Goal: Task Accomplishment & Management: Manage account settings

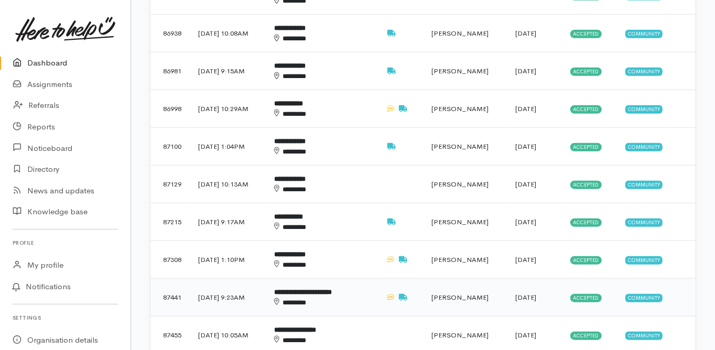
scroll to position [587, 0]
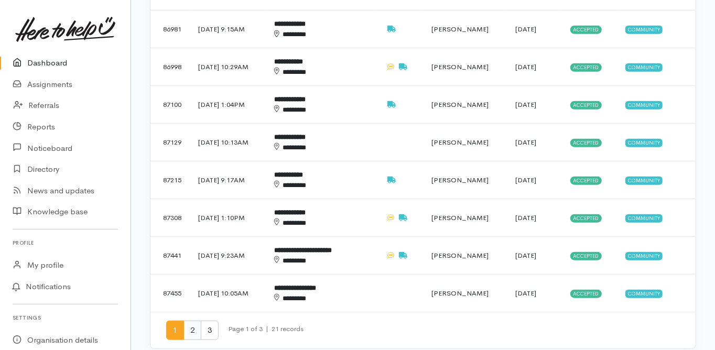
click at [192, 321] on span "2" at bounding box center [192, 330] width 18 height 19
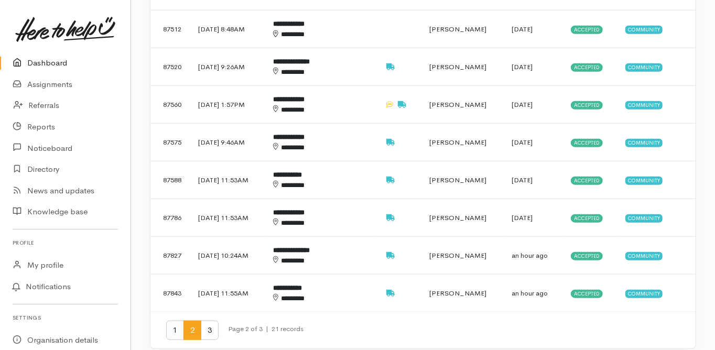
click at [176, 321] on span "1" at bounding box center [175, 330] width 18 height 19
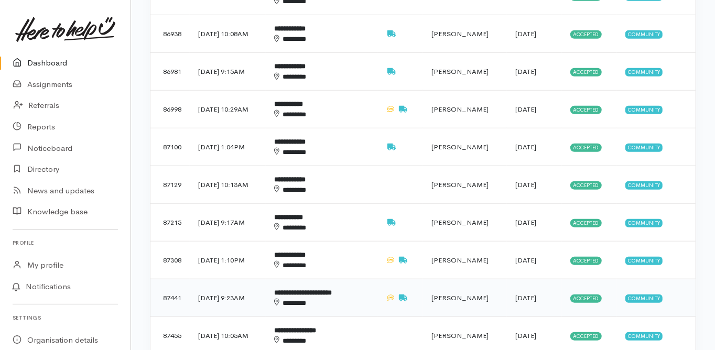
scroll to position [545, 0]
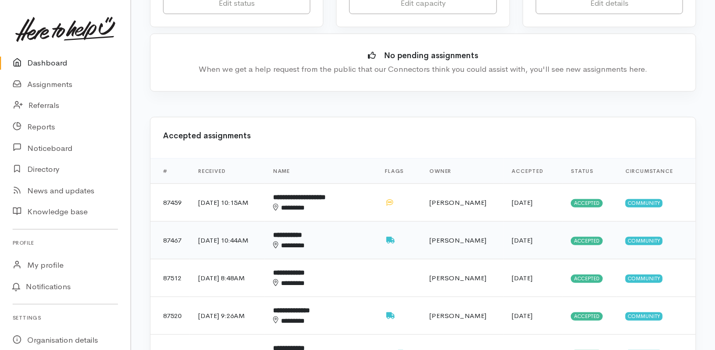
scroll to position [335, 0]
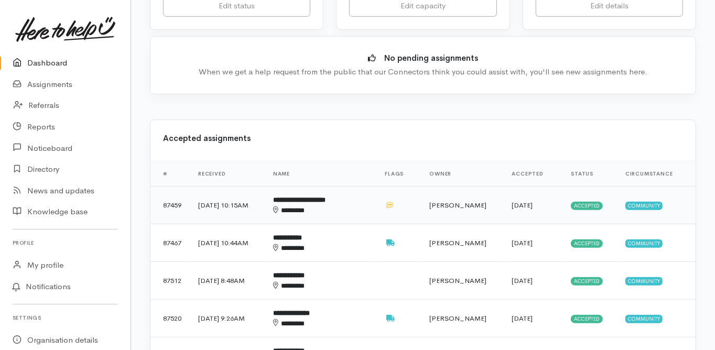
click at [314, 197] on b "**********" at bounding box center [299, 200] width 52 height 7
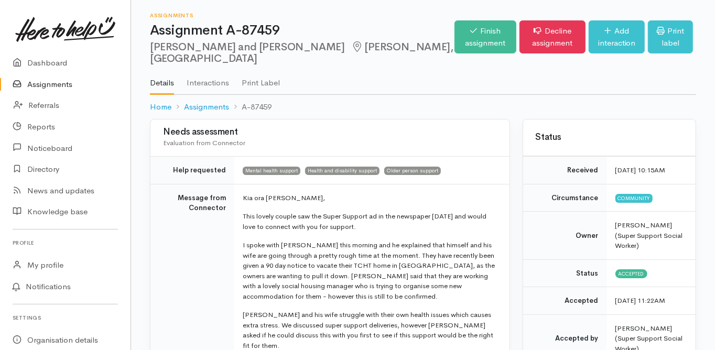
click at [192, 251] on td "Message from Connector" at bounding box center [192, 305] width 84 height 242
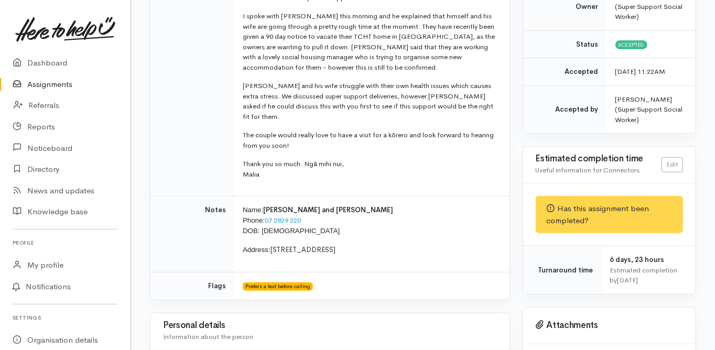
scroll to position [210, 0]
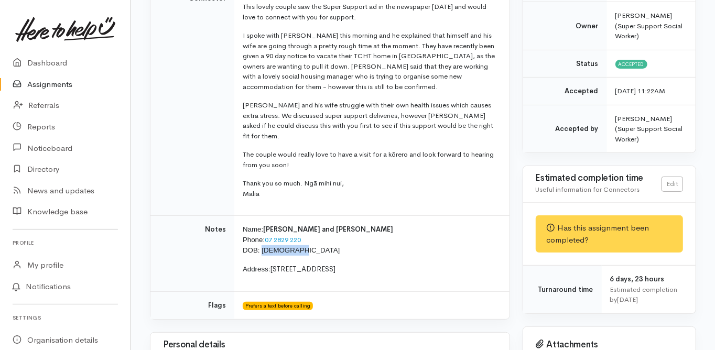
drag, startPoint x: 261, startPoint y: 239, endPoint x: 290, endPoint y: 234, distance: 29.2
click at [297, 237] on p "Name: Eddie and Bev Guddop Phone: 07 2829 220 DOB: 03/07/1942" at bounding box center [370, 239] width 254 height 31
copy span "03/07/1942"
drag, startPoint x: 273, startPoint y: 261, endPoint x: 316, endPoint y: 263, distance: 43.6
click at [316, 264] on p "Address: 33 Oban Road, Greerton" at bounding box center [370, 269] width 254 height 10
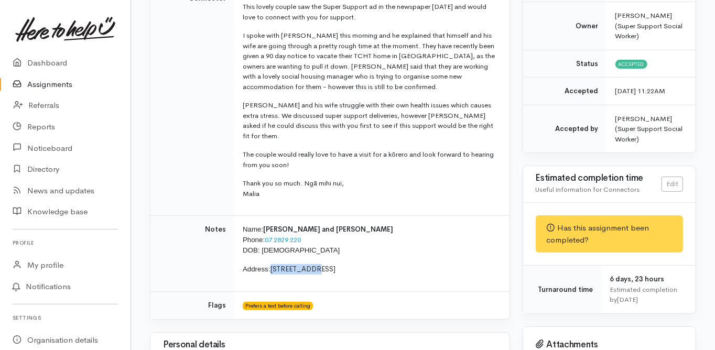
copy span "33 Oban Road"
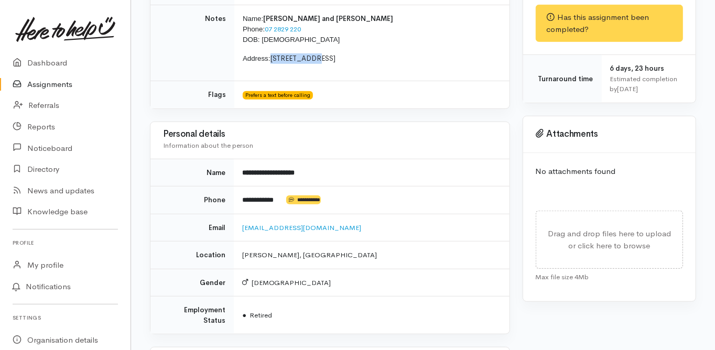
scroll to position [419, 0]
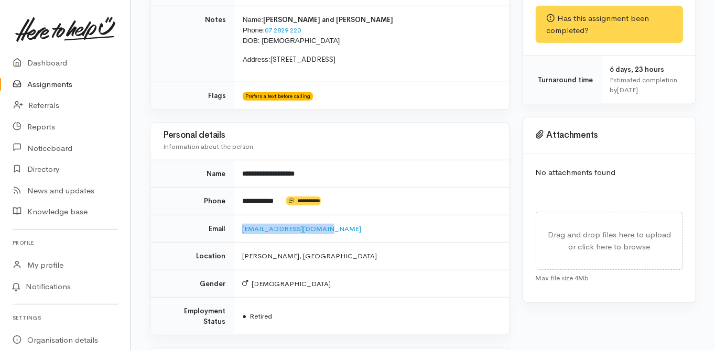
drag, startPoint x: 286, startPoint y: 222, endPoint x: 238, endPoint y: 226, distance: 47.9
click at [237, 226] on td "eddieandbev@xtra.co.nz" at bounding box center [371, 229] width 275 height 28
copy link "eddieandbev@xtra.co.nz"
drag, startPoint x: 241, startPoint y: 189, endPoint x: 279, endPoint y: 194, distance: 38.1
click at [279, 194] on td "**********" at bounding box center [371, 202] width 275 height 28
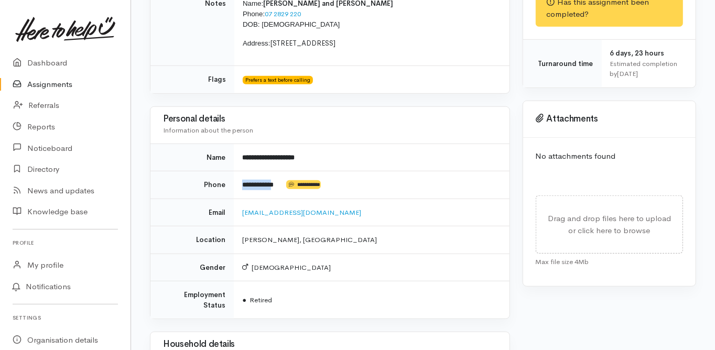
scroll to position [294, 0]
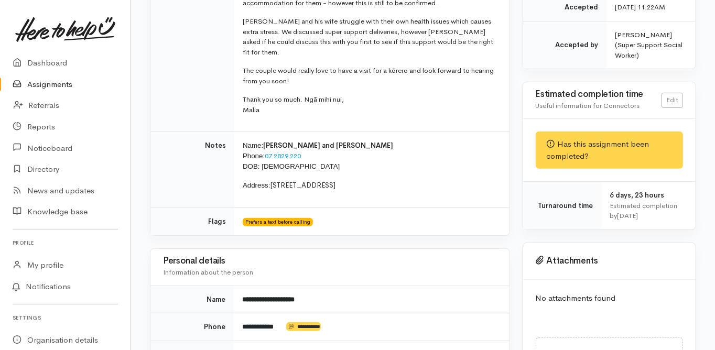
click at [147, 164] on div "Needs assessment Evaluation from Connector Help requested Mental health support…" at bounding box center [330, 343] width 373 height 1036
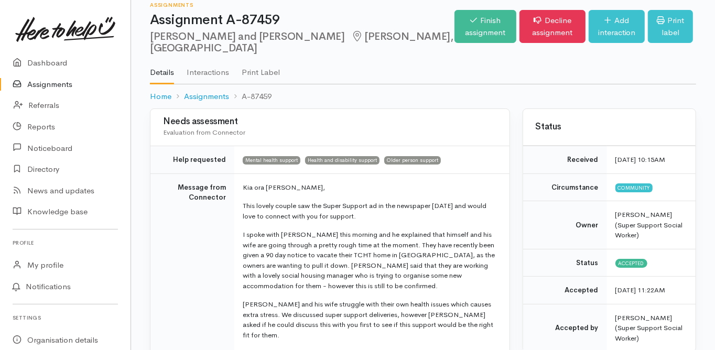
scroll to position [0, 0]
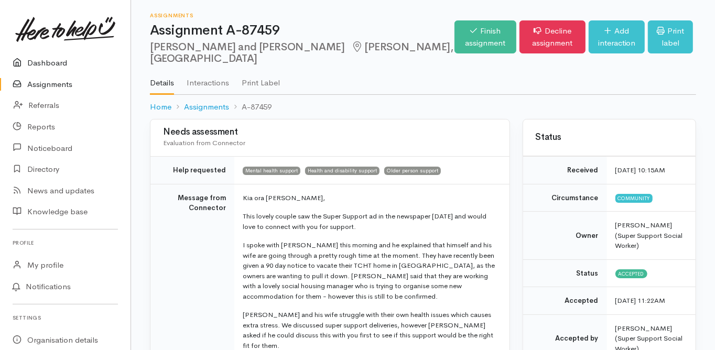
click at [44, 62] on link "Dashboard" at bounding box center [65, 62] width 131 height 21
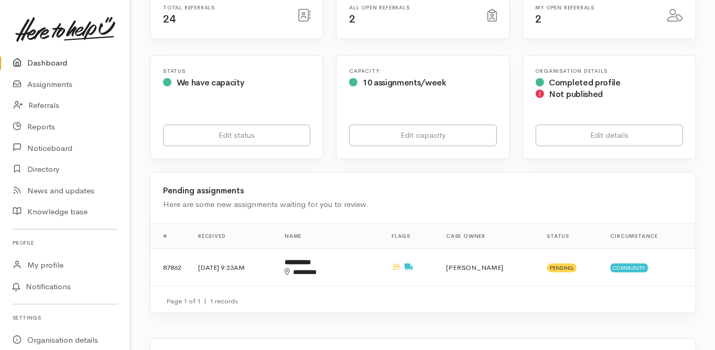
scroll to position [210, 0]
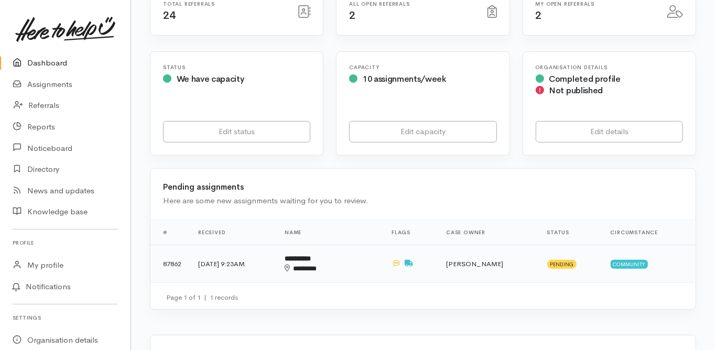
click at [311, 255] on b "**********" at bounding box center [298, 258] width 26 height 7
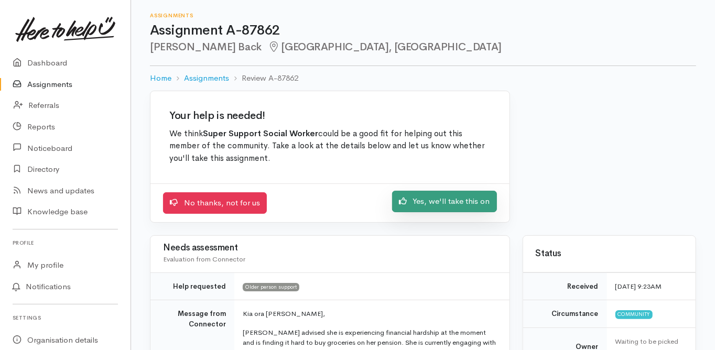
click at [435, 211] on link "Yes, we'll take this on" at bounding box center [444, 201] width 105 height 21
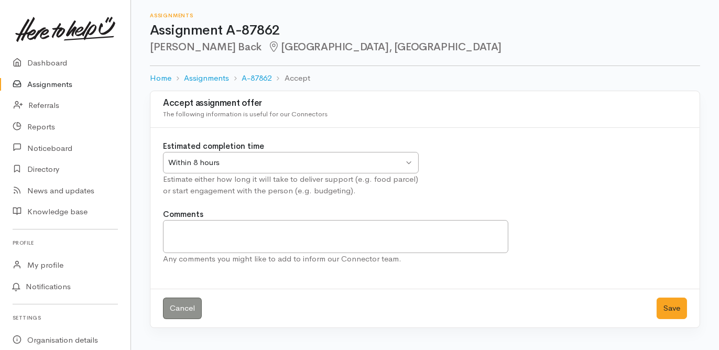
click at [219, 167] on div "Within 8 hours" at bounding box center [285, 163] width 235 height 12
click at [667, 309] on button "Save" at bounding box center [672, 308] width 30 height 21
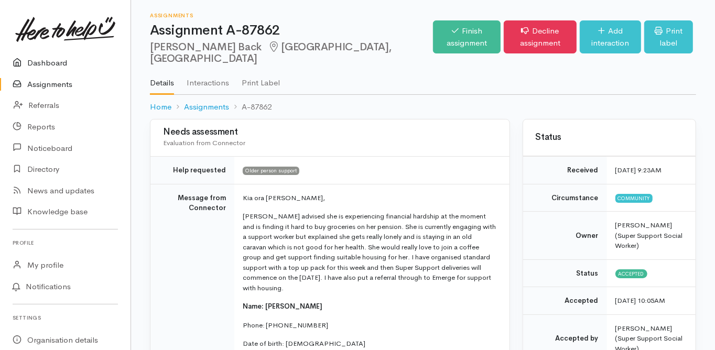
click at [52, 63] on link "Dashboard" at bounding box center [65, 62] width 131 height 21
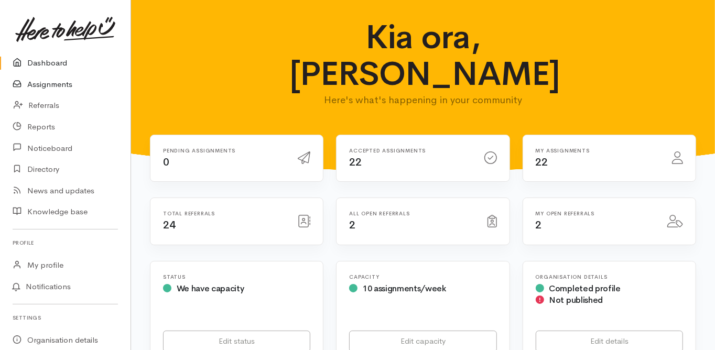
click at [56, 85] on link "Assignments" at bounding box center [65, 84] width 131 height 21
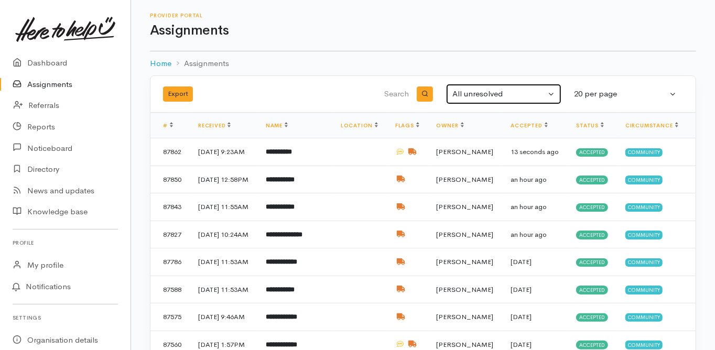
click at [482, 95] on div "All unresolved" at bounding box center [498, 94] width 93 height 12
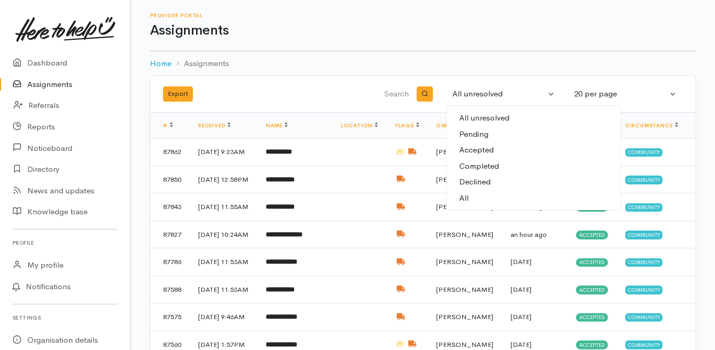
click at [469, 198] on link "All" at bounding box center [534, 198] width 174 height 16
select select "All"
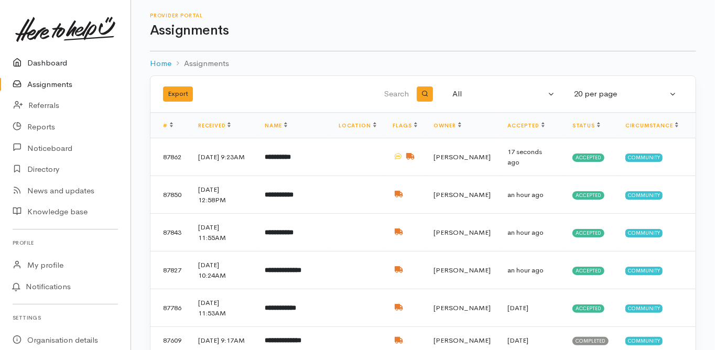
click at [36, 61] on link "Dashboard" at bounding box center [65, 62] width 131 height 21
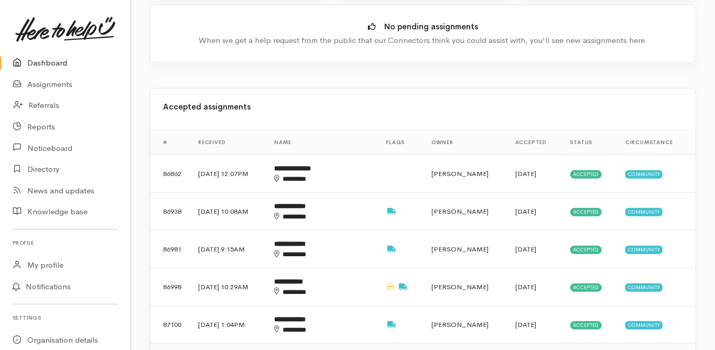
scroll to position [377, 0]
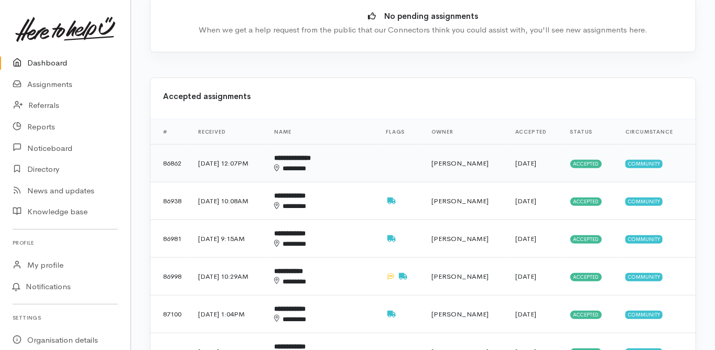
click at [311, 155] on b "**********" at bounding box center [292, 158] width 37 height 7
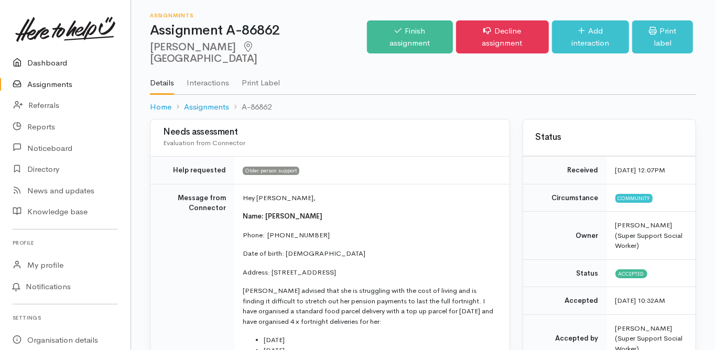
click at [45, 61] on link "Dashboard" at bounding box center [65, 62] width 131 height 21
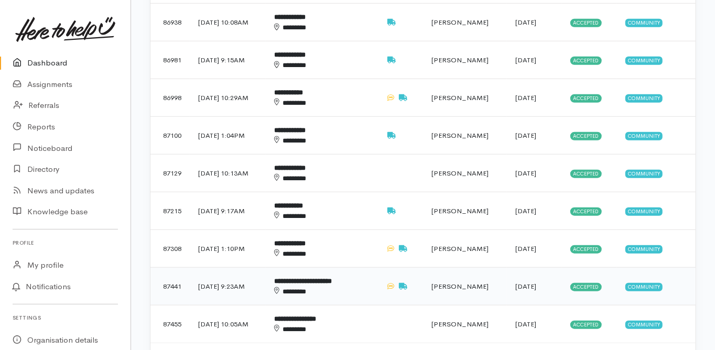
scroll to position [671, 0]
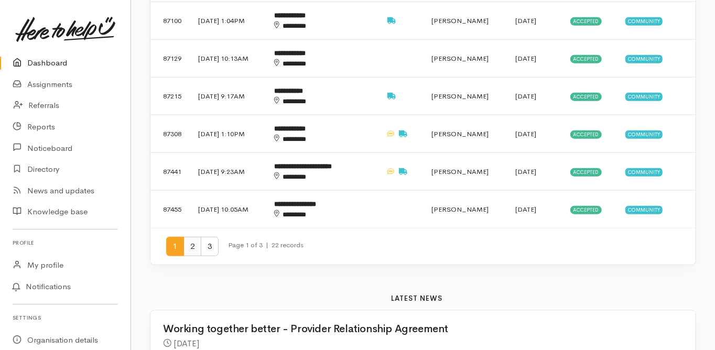
click at [194, 237] on span "2" at bounding box center [192, 246] width 18 height 19
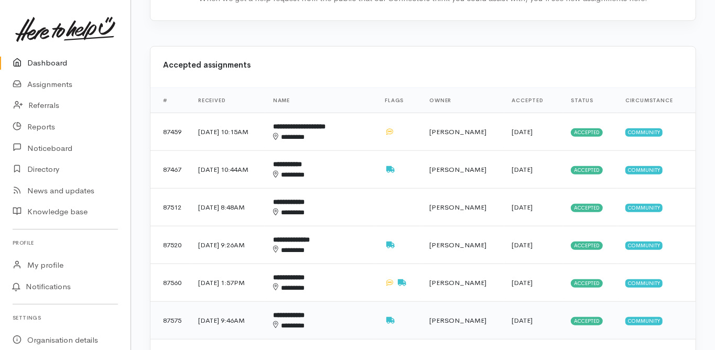
scroll to position [335, 0]
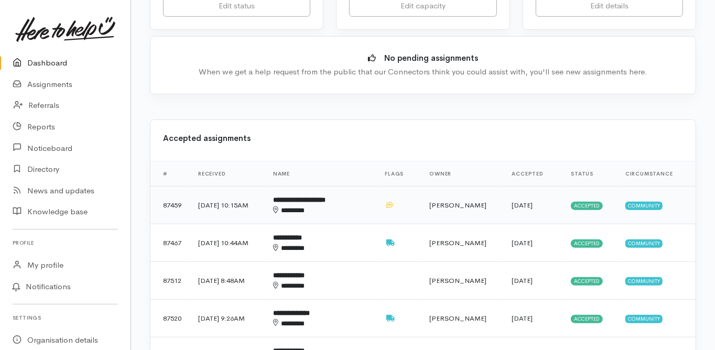
click at [316, 197] on b "**********" at bounding box center [299, 200] width 52 height 7
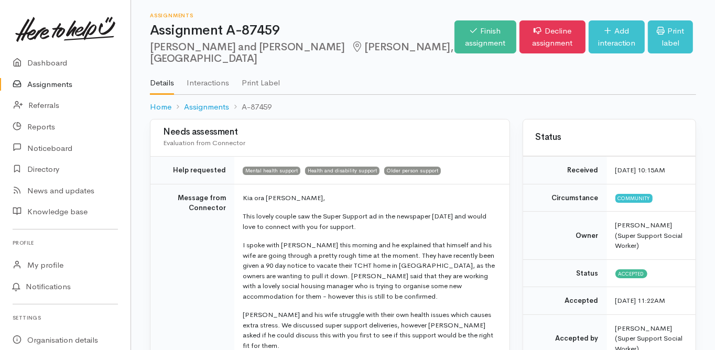
click at [48, 60] on link "Dashboard" at bounding box center [65, 62] width 131 height 21
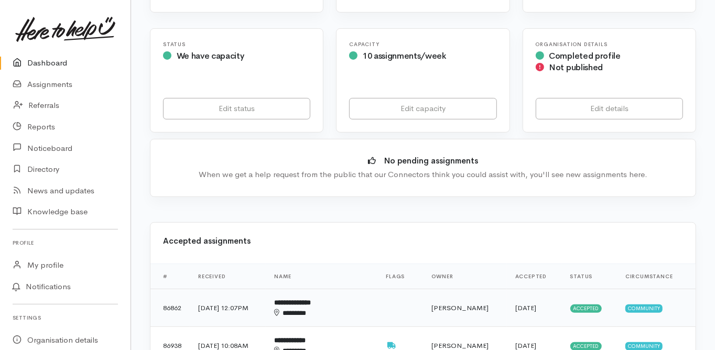
scroll to position [252, 0]
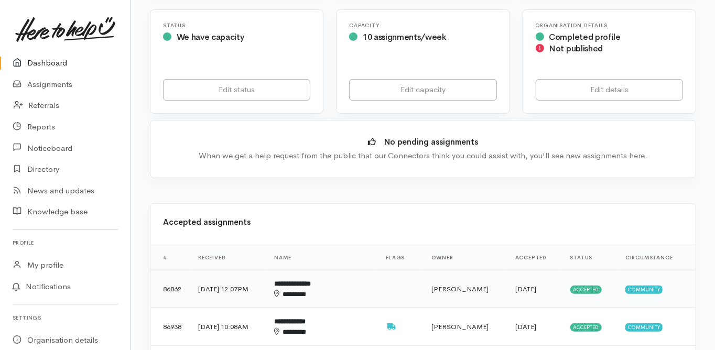
click at [311, 280] on b "**********" at bounding box center [292, 283] width 37 height 7
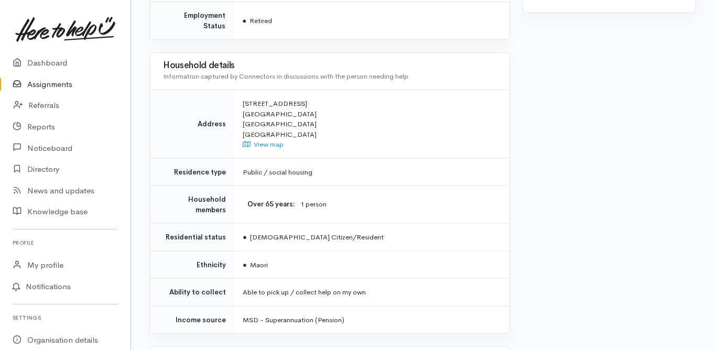
scroll to position [763, 0]
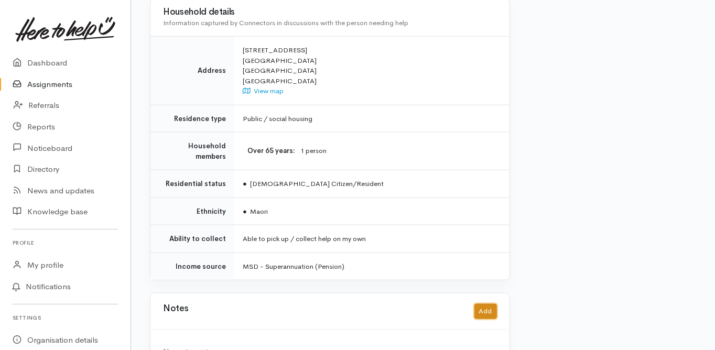
click at [483, 304] on button "Add" at bounding box center [485, 311] width 23 height 15
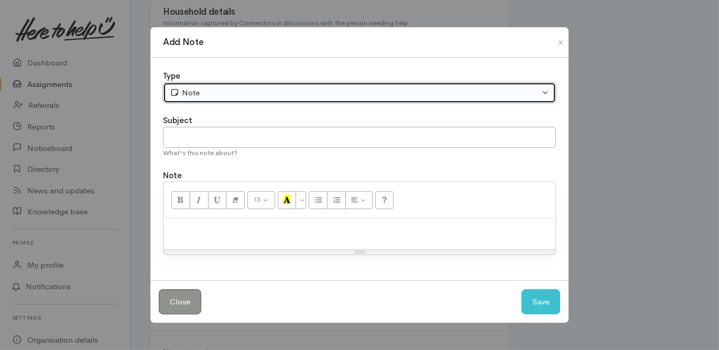
click at [198, 96] on div "Note" at bounding box center [355, 93] width 370 height 12
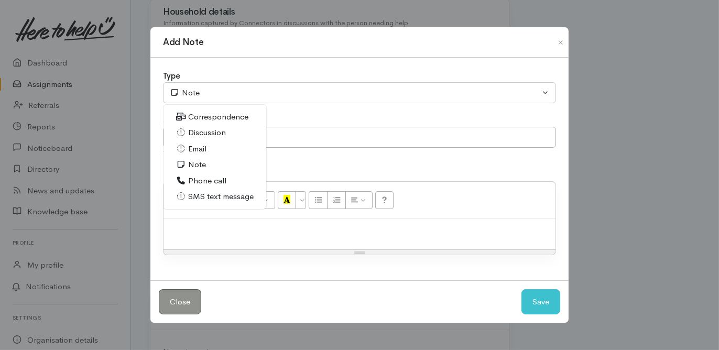
click at [199, 182] on span "Phone call" at bounding box center [207, 181] width 38 height 12
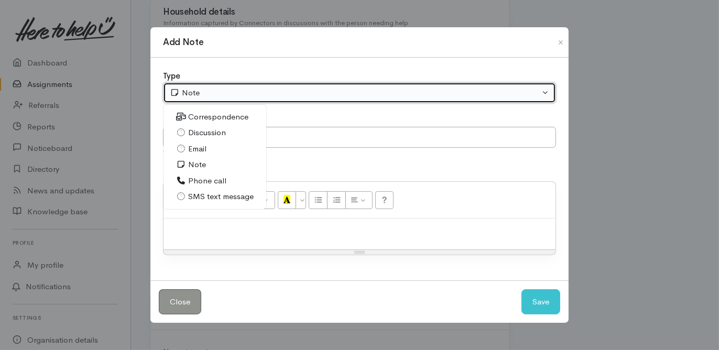
select select "3"
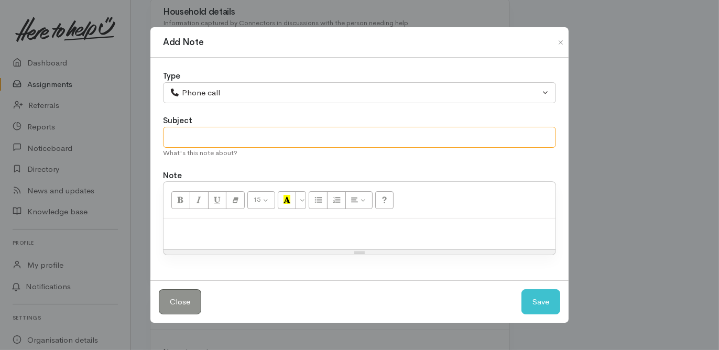
click at [192, 147] on input "text" at bounding box center [359, 137] width 393 height 21
type input "Attp 21/8"
click at [205, 222] on div at bounding box center [360, 234] width 392 height 31
click at [537, 297] on button "Save" at bounding box center [541, 302] width 39 height 26
select select "1"
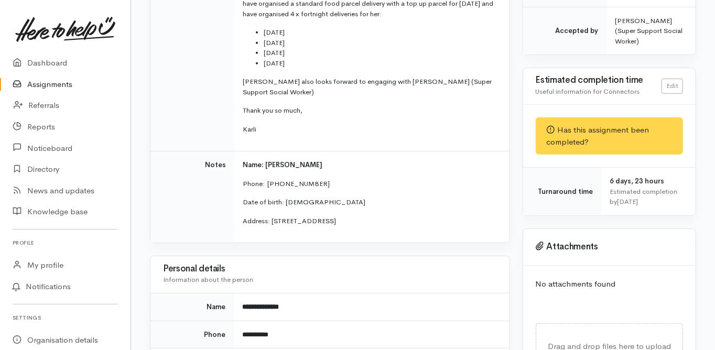
scroll to position [184, 0]
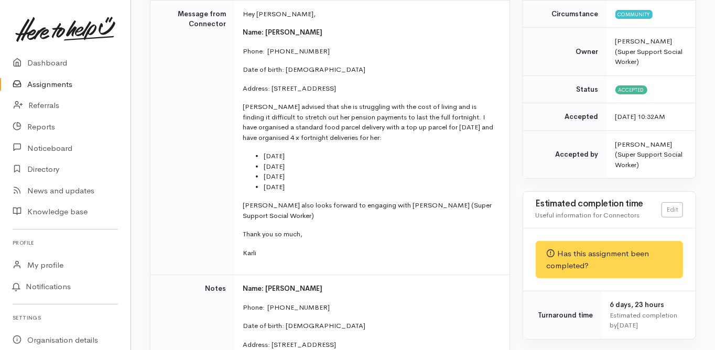
click at [153, 134] on td "Message from Connector" at bounding box center [192, 137] width 84 height 275
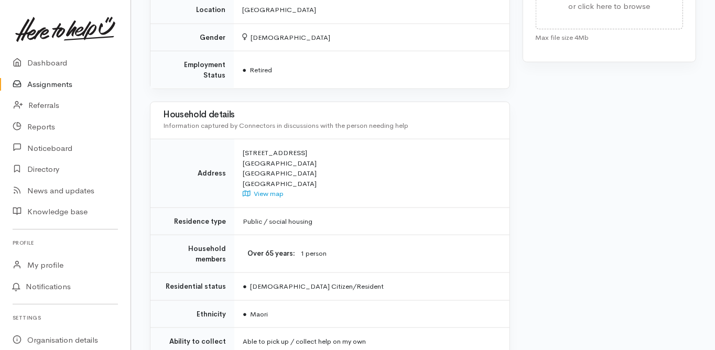
scroll to position [813, 0]
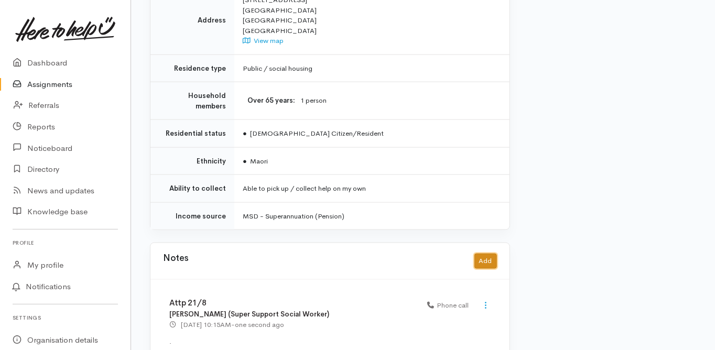
click at [492, 254] on button "Add" at bounding box center [485, 261] width 23 height 15
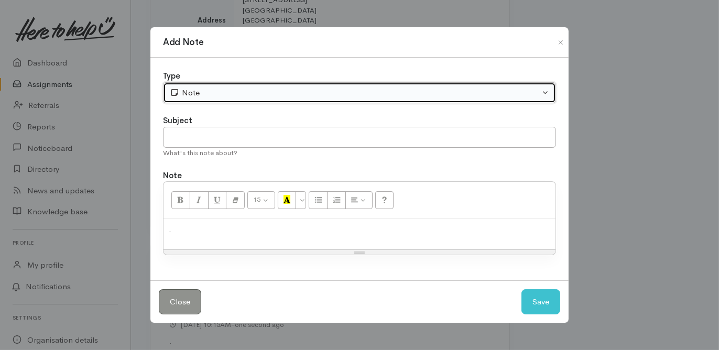
click at [205, 98] on div "Note" at bounding box center [355, 93] width 370 height 12
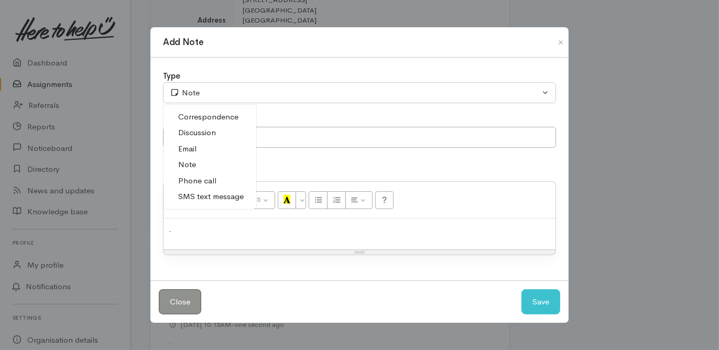
click at [199, 182] on span "Phone call" at bounding box center [197, 181] width 38 height 12
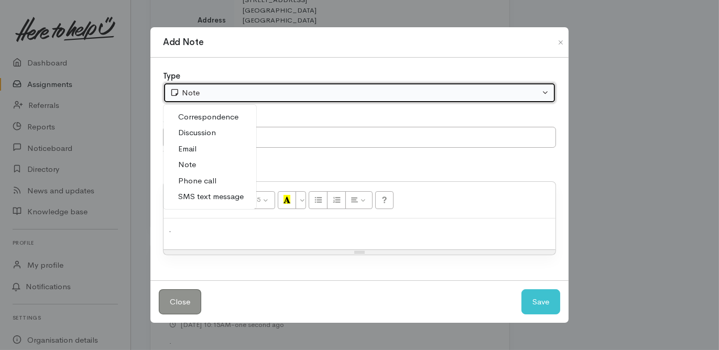
select select "3"
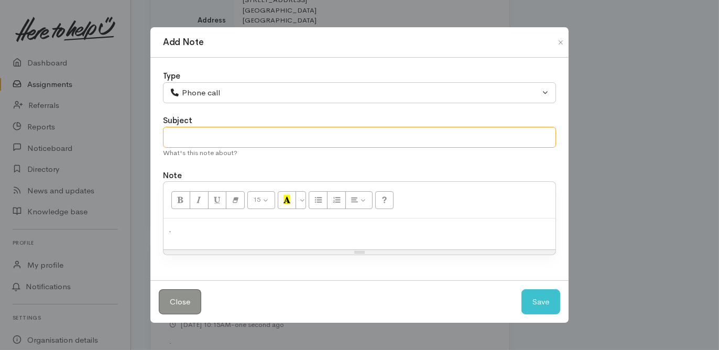
click at [174, 133] on input "text" at bounding box center [359, 137] width 393 height 21
type input "No further support needed"
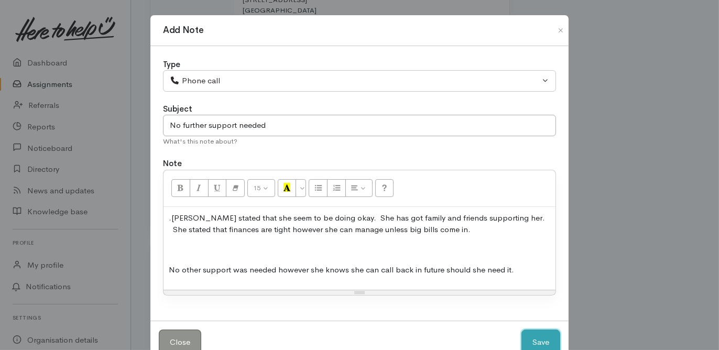
click at [538, 340] on button "Save" at bounding box center [541, 343] width 39 height 26
select select "1"
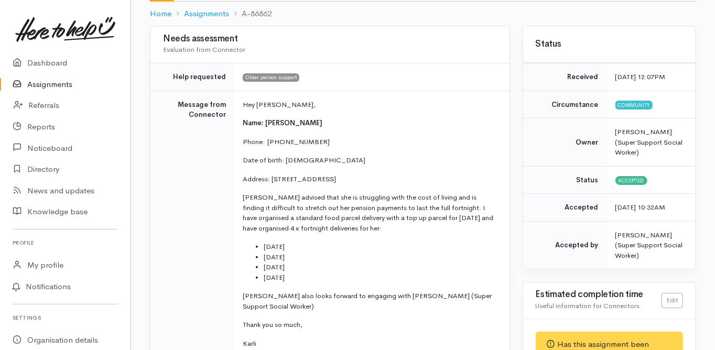
scroll to position [0, 0]
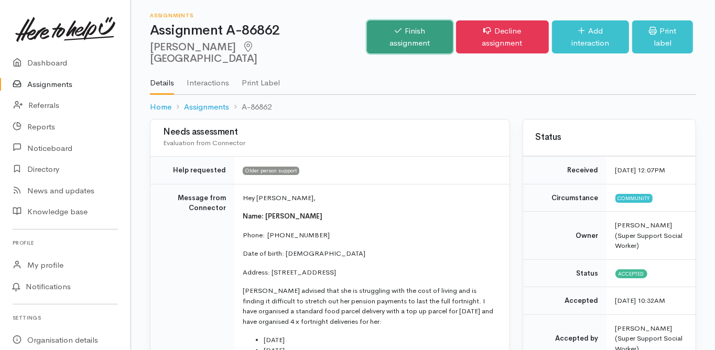
click at [396, 29] on link "Finish assignment" at bounding box center [409, 36] width 85 height 33
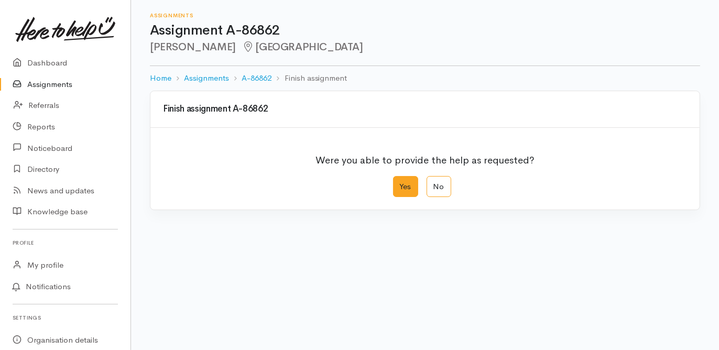
click at [410, 191] on label "Yes" at bounding box center [405, 186] width 25 height 21
click at [400, 183] on input "Yes" at bounding box center [396, 179] width 7 height 7
radio input "true"
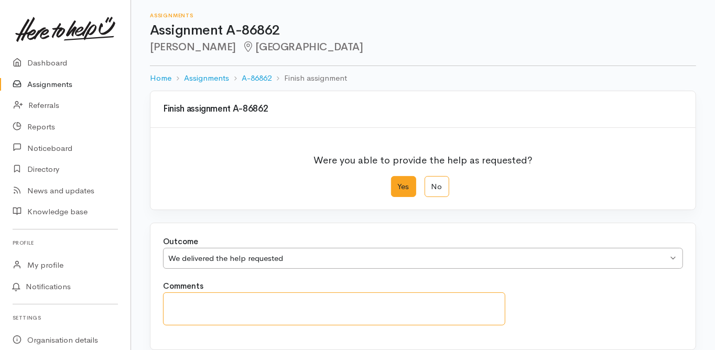
click at [199, 302] on textarea "Comments" at bounding box center [334, 308] width 342 height 33
paste textarea "Lesley stated that she seem to be doing okay. She has got family and friends su…"
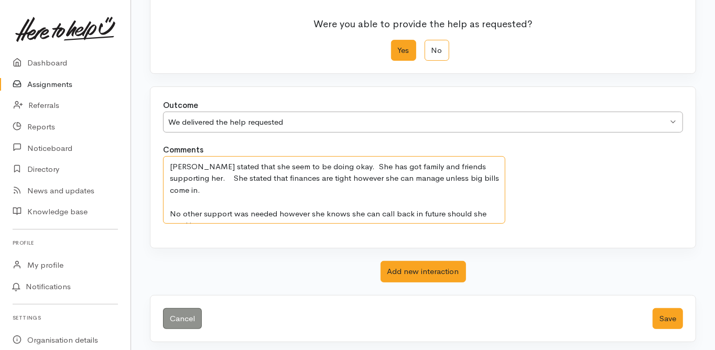
scroll to position [138, 0]
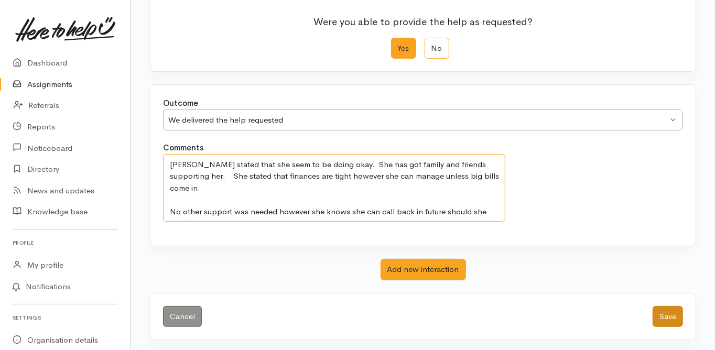
type textarea "Lesley stated that she seem to be doing okay. She has got family and friends su…"
click at [662, 313] on button "Save" at bounding box center [668, 316] width 30 height 21
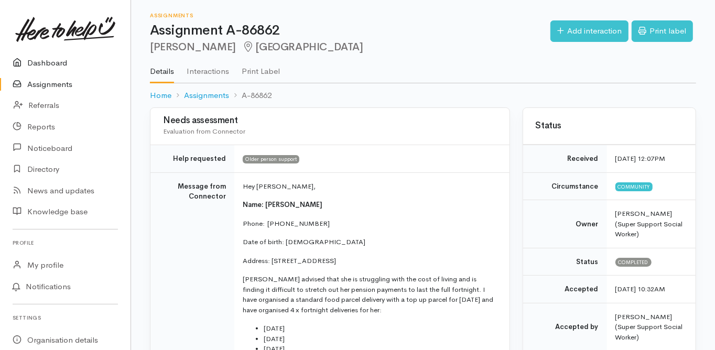
click at [54, 59] on link "Dashboard" at bounding box center [65, 62] width 131 height 21
